Goal: Connect with others

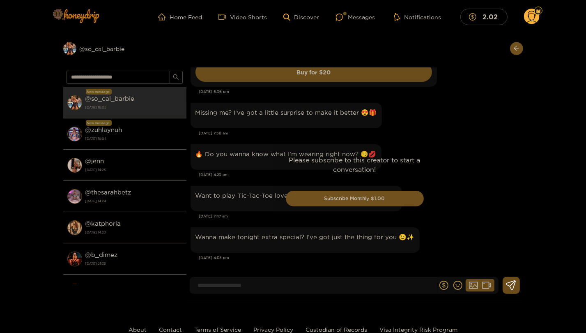
scroll to position [1535, 0]
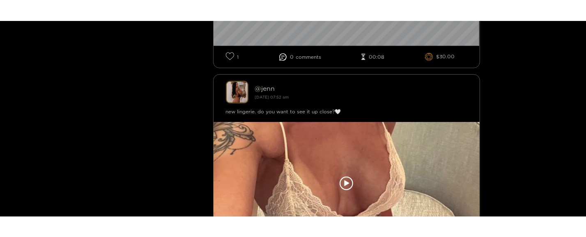
scroll to position [5190, 0]
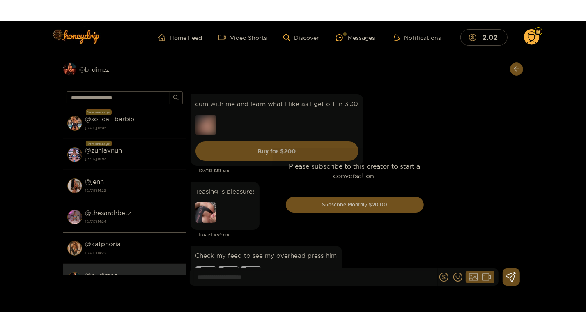
scroll to position [1665, 0]
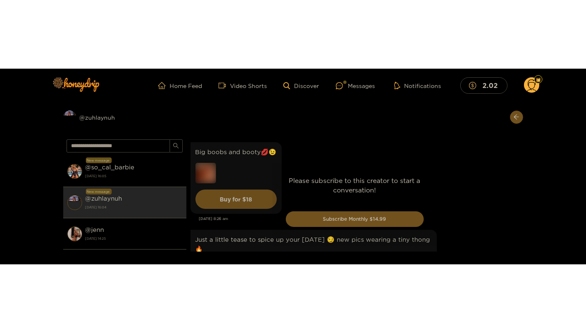
scroll to position [2593, 0]
